Goal: Find specific page/section: Find specific page/section

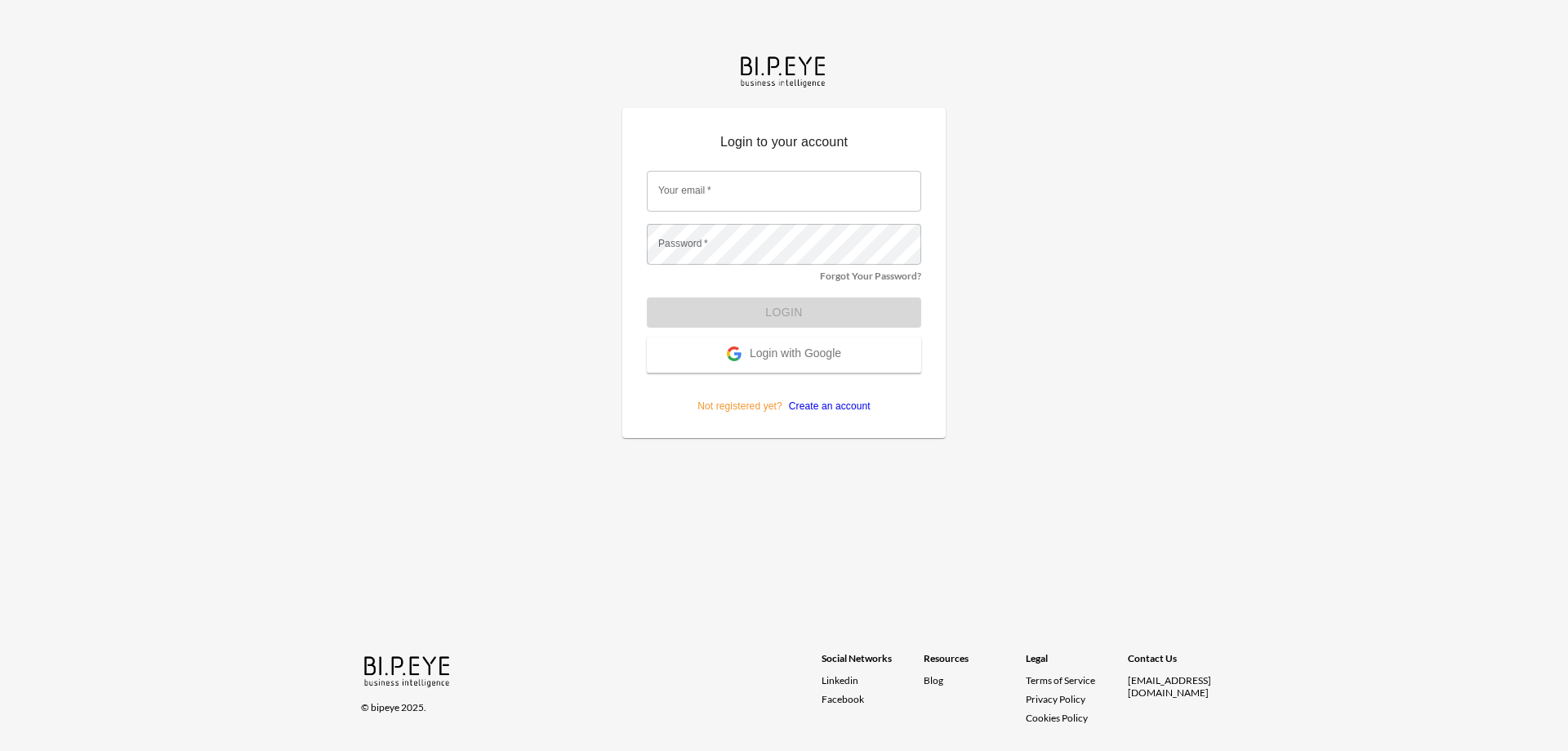
click at [750, 195] on input "Your email   *" at bounding box center [784, 191] width 275 height 40
type input "[PERSON_NAME][EMAIL_ADDRESS][DOMAIN_NAME]"
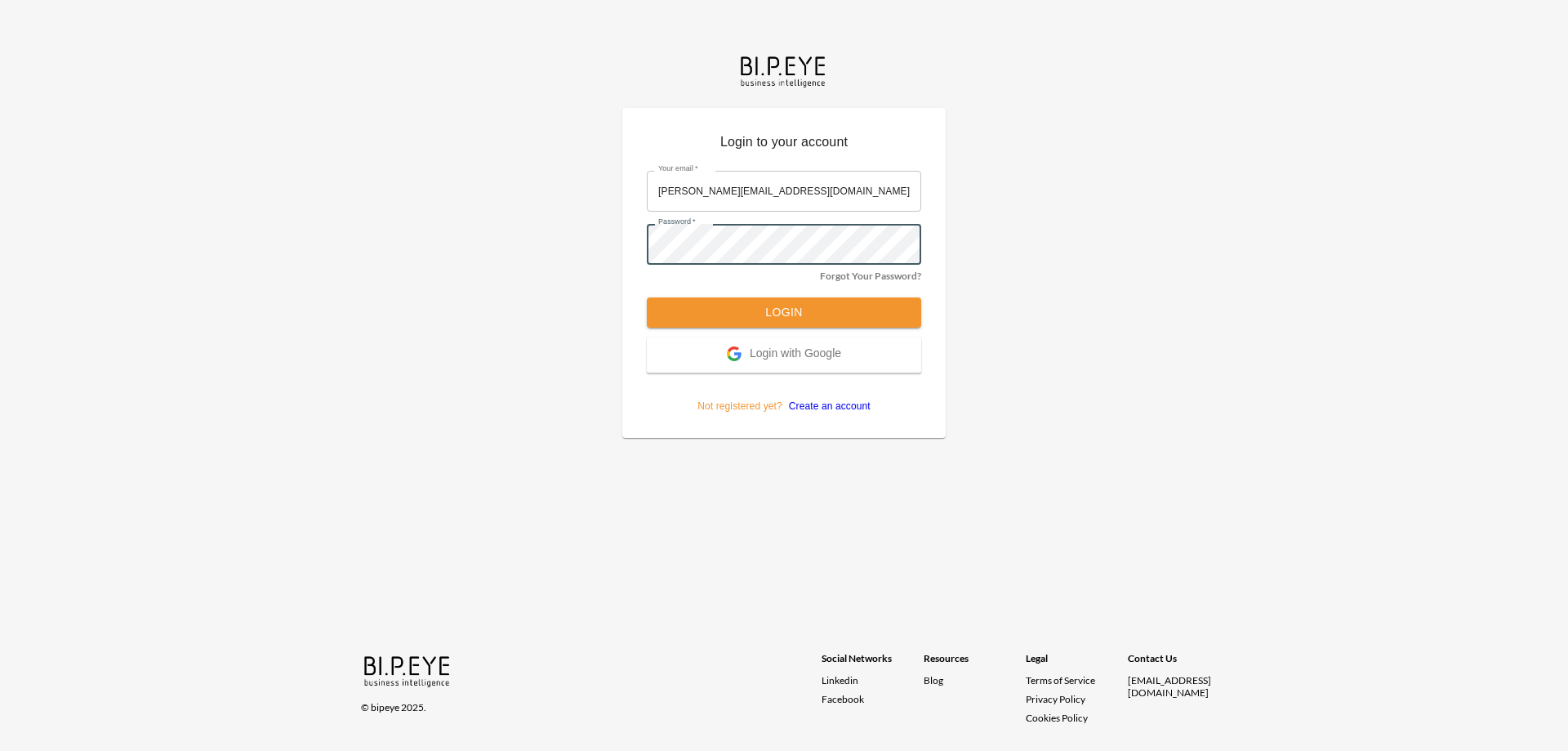
click at [760, 311] on button "Login" at bounding box center [784, 313] width 275 height 30
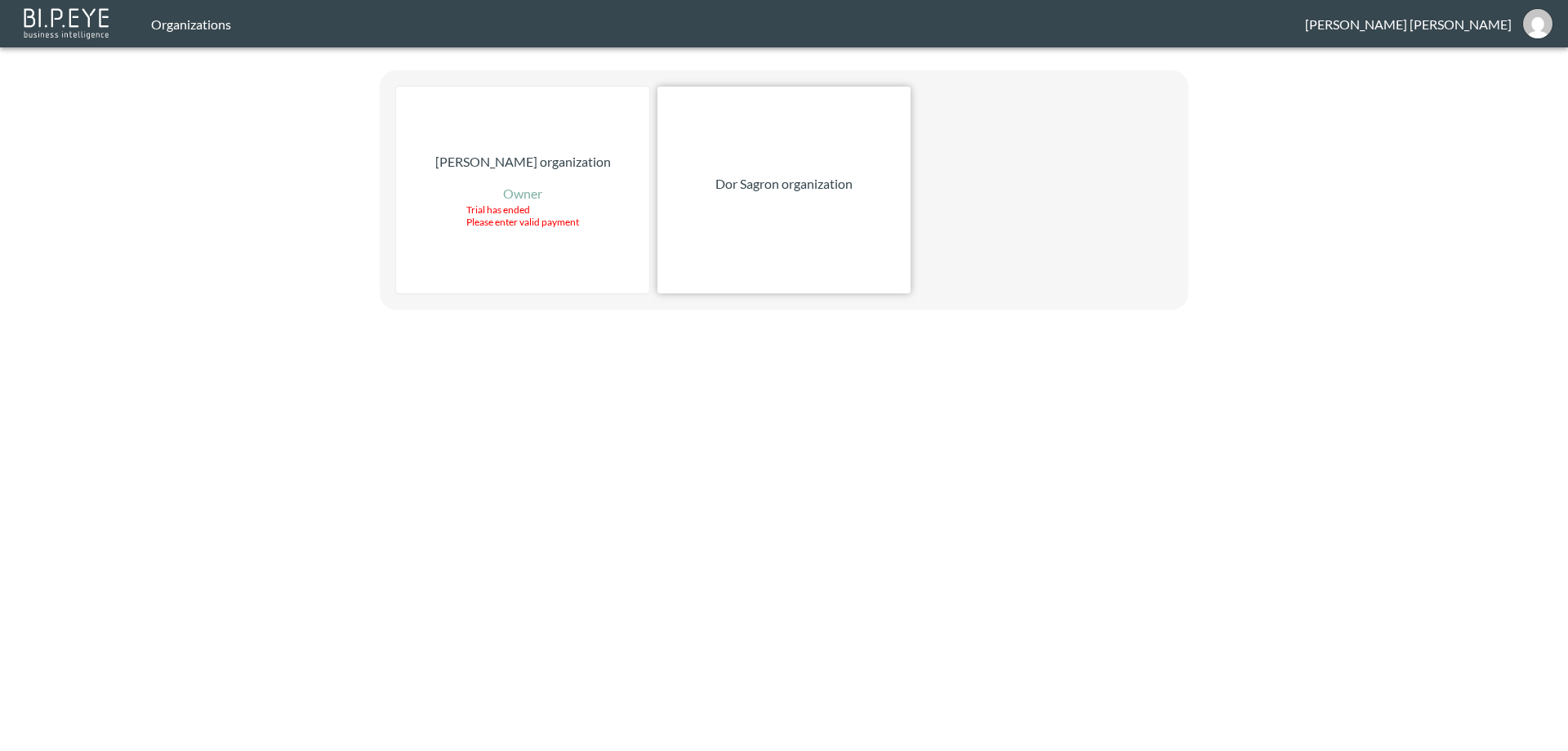
click at [755, 169] on div "Dor Sagron organization" at bounding box center [784, 189] width 254 height 207
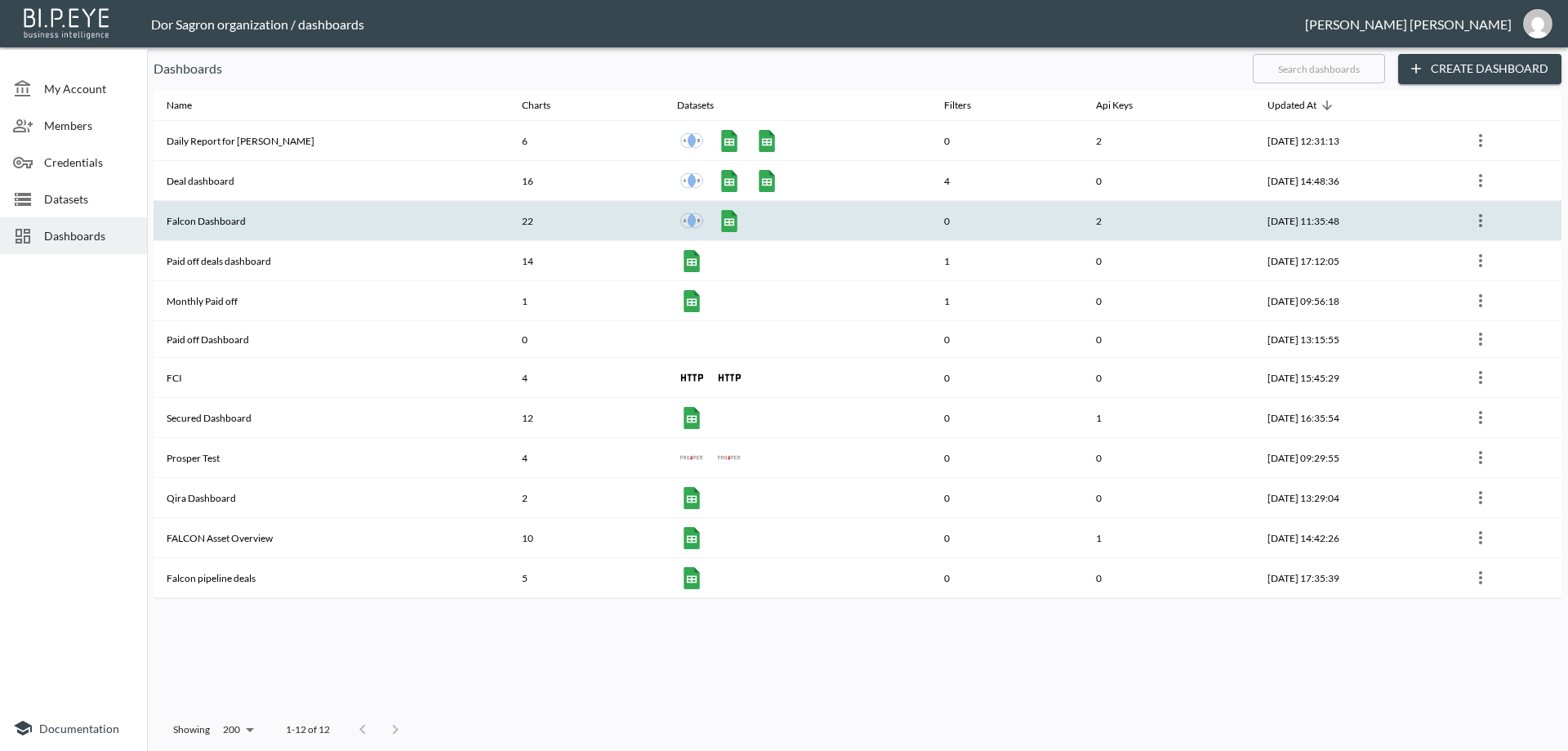
click at [299, 220] on th "Falcon Dashboard" at bounding box center [331, 220] width 356 height 40
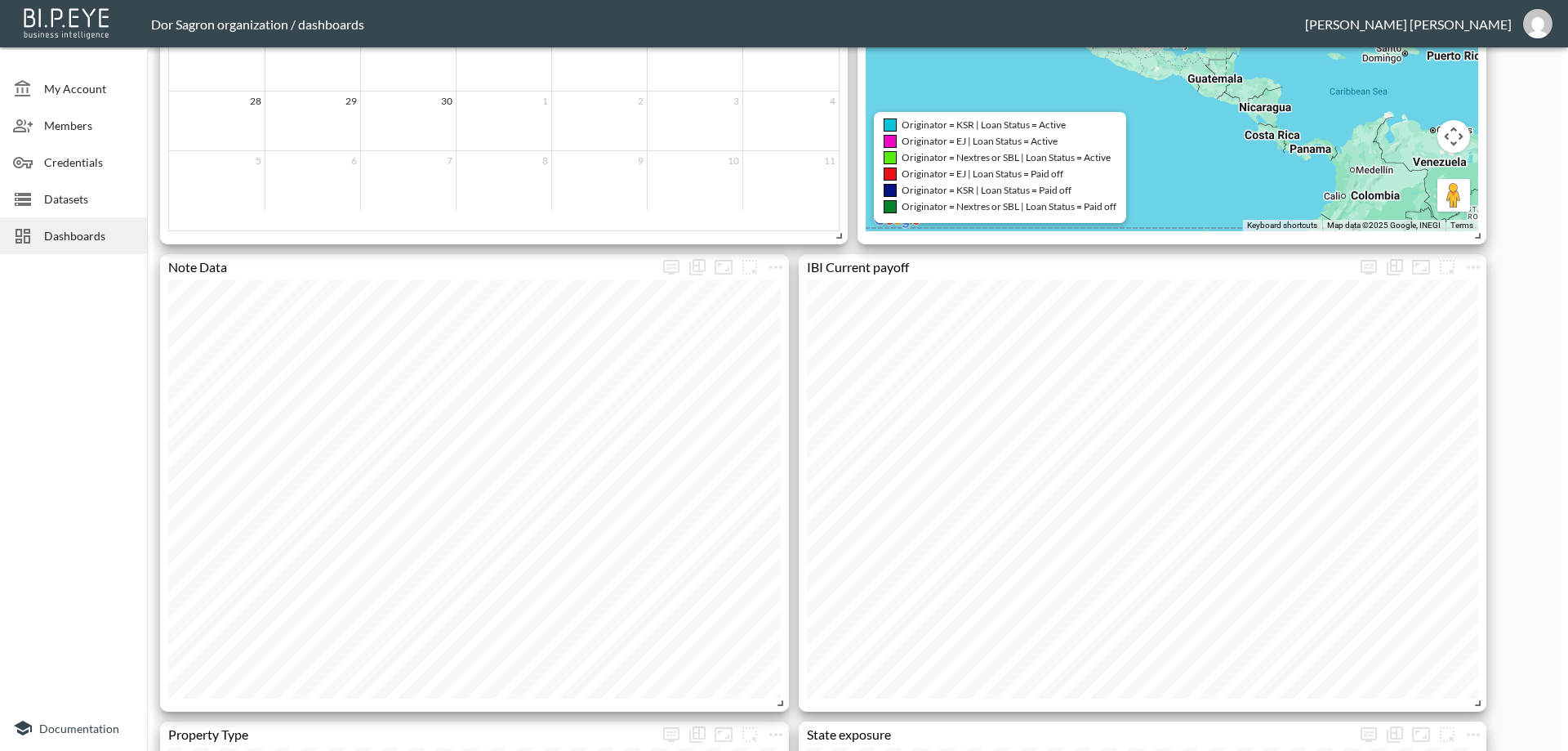
scroll to position [1144, 0]
